Goal: Task Accomplishment & Management: Complete application form

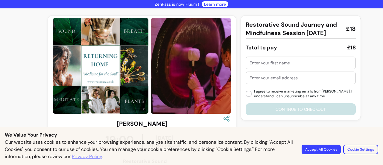
click at [381, 150] on div "We Value Your Privacy Our website uses cookies to enhance your browsing experie…" at bounding box center [191, 146] width 383 height 38
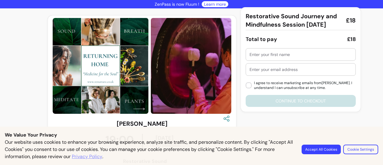
scroll to position [39, 0]
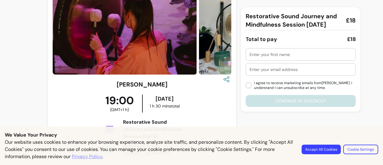
click at [328, 151] on button "Accept All Cookies" at bounding box center [321, 150] width 39 height 10
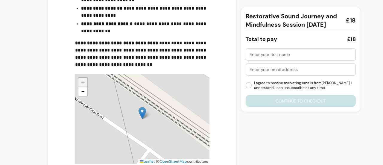
scroll to position [431, 0]
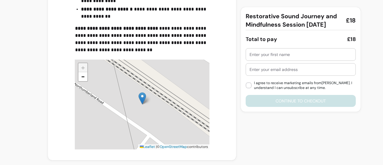
click at [280, 58] on div at bounding box center [301, 55] width 102 height 12
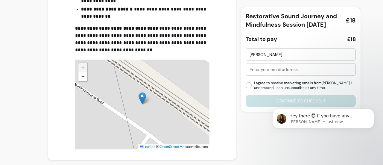
scroll to position [0, 0]
type input "Tammie"
click at [285, 68] on input "text" at bounding box center [301, 70] width 102 height 6
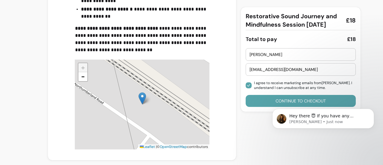
click at [274, 99] on body "Hey there 😇 If you have any question about what you can do with Fluum, I'm here…" at bounding box center [323, 129] width 115 height 61
click at [307, 102] on body "Hey there 😇 If you have any question about what you can do with Fluum, I'm here…" at bounding box center [323, 129] width 115 height 61
click at [282, 69] on input "tammielee33@hptmail.com" at bounding box center [301, 70] width 102 height 6
type input "tammielee33@hotmail.com"
click at [306, 100] on body "Hey there 😇 If you have any question about what you can do with Fluum, I'm here…" at bounding box center [323, 129] width 115 height 61
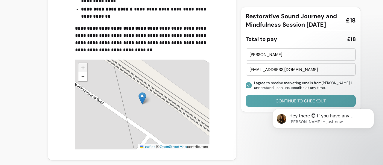
click at [288, 52] on input "Tammie" at bounding box center [301, 55] width 102 height 6
click at [373, 111] on icon "Dismiss notification" at bounding box center [373, 110] width 2 height 2
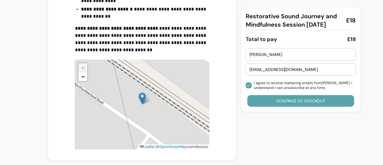
click at [313, 100] on button "Continue to checkout" at bounding box center [301, 101] width 107 height 12
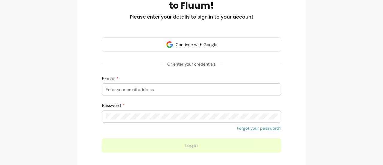
scroll to position [141, 0]
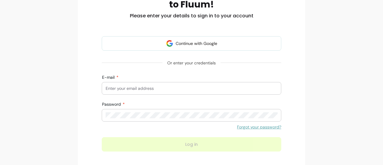
click at [145, 93] on div at bounding box center [192, 88] width 172 height 12
type input "tammielee33@hotmail.com"
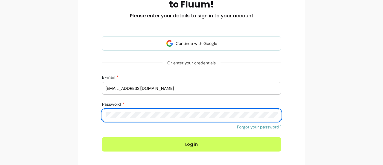
click at [102, 137] on button "Log in" at bounding box center [192, 144] width 180 height 14
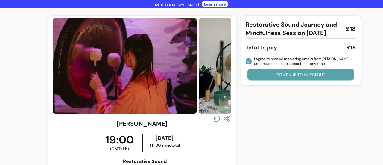
click at [278, 76] on button "Continue to checkout" at bounding box center [301, 75] width 107 height 12
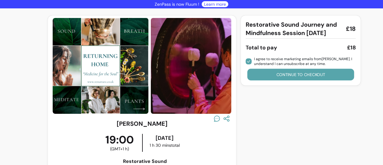
click at [278, 76] on button "Continue to checkout" at bounding box center [301, 75] width 107 height 12
click at [297, 77] on button "Continue to checkout" at bounding box center [301, 75] width 110 height 12
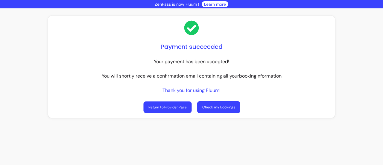
click at [175, 103] on link "Return to Provider Page" at bounding box center [168, 108] width 48 height 12
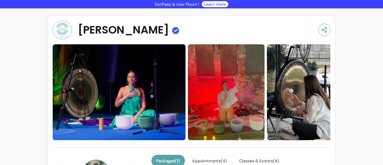
scroll to position [144, 0]
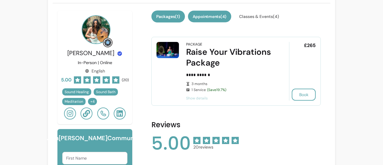
click at [212, 13] on button "Appointments ( 4 )" at bounding box center [209, 17] width 43 height 12
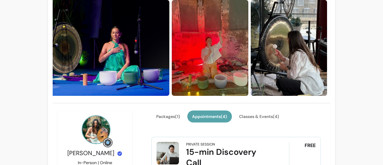
scroll to position [45, 0]
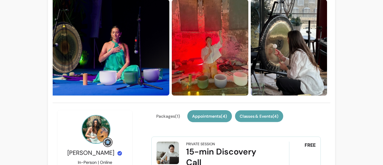
click at [268, 116] on button "Classes & Events ( 4 )" at bounding box center [259, 117] width 48 height 12
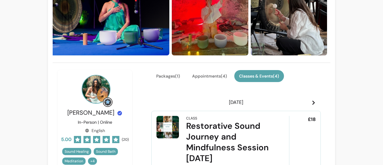
scroll to position [86, 0]
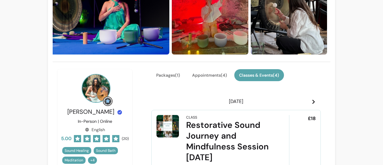
click at [312, 102] on icon at bounding box center [314, 101] width 5 height 5
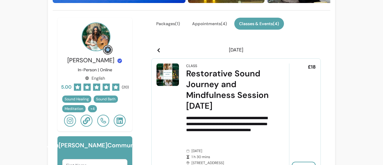
scroll to position [139, 0]
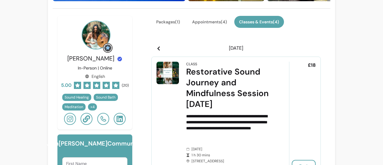
click at [157, 50] on icon at bounding box center [158, 48] width 5 height 5
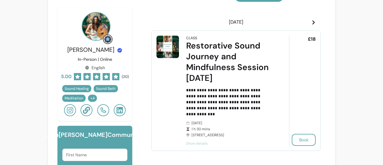
scroll to position [164, 0]
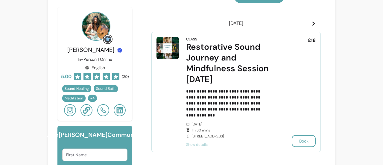
click at [312, 24] on icon at bounding box center [314, 23] width 5 height 5
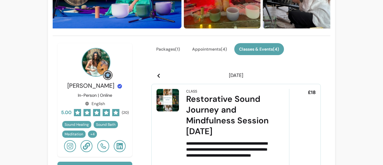
scroll to position [111, 0]
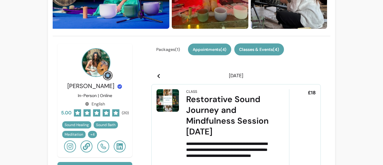
click at [215, 52] on button "Appointments ( 4 )" at bounding box center [209, 50] width 43 height 12
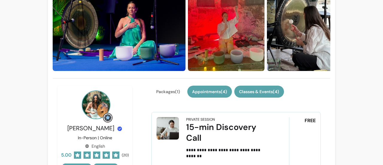
scroll to position [70, 0]
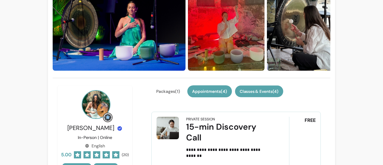
click at [262, 93] on button "Classes & Events ( 4 )" at bounding box center [259, 92] width 48 height 12
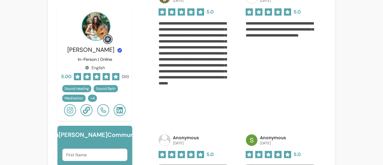
scroll to position [391, 0]
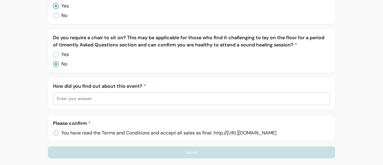
scroll to position [220, 0]
click at [116, 95] on input "text" at bounding box center [192, 98] width 270 height 6
type input "Attended previous session"
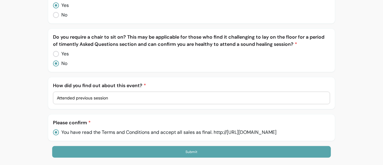
click at [101, 150] on button "Submit" at bounding box center [191, 152] width 279 height 12
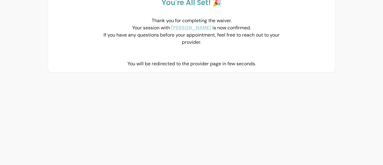
scroll to position [0, 0]
